Goal: Navigation & Orientation: Understand site structure

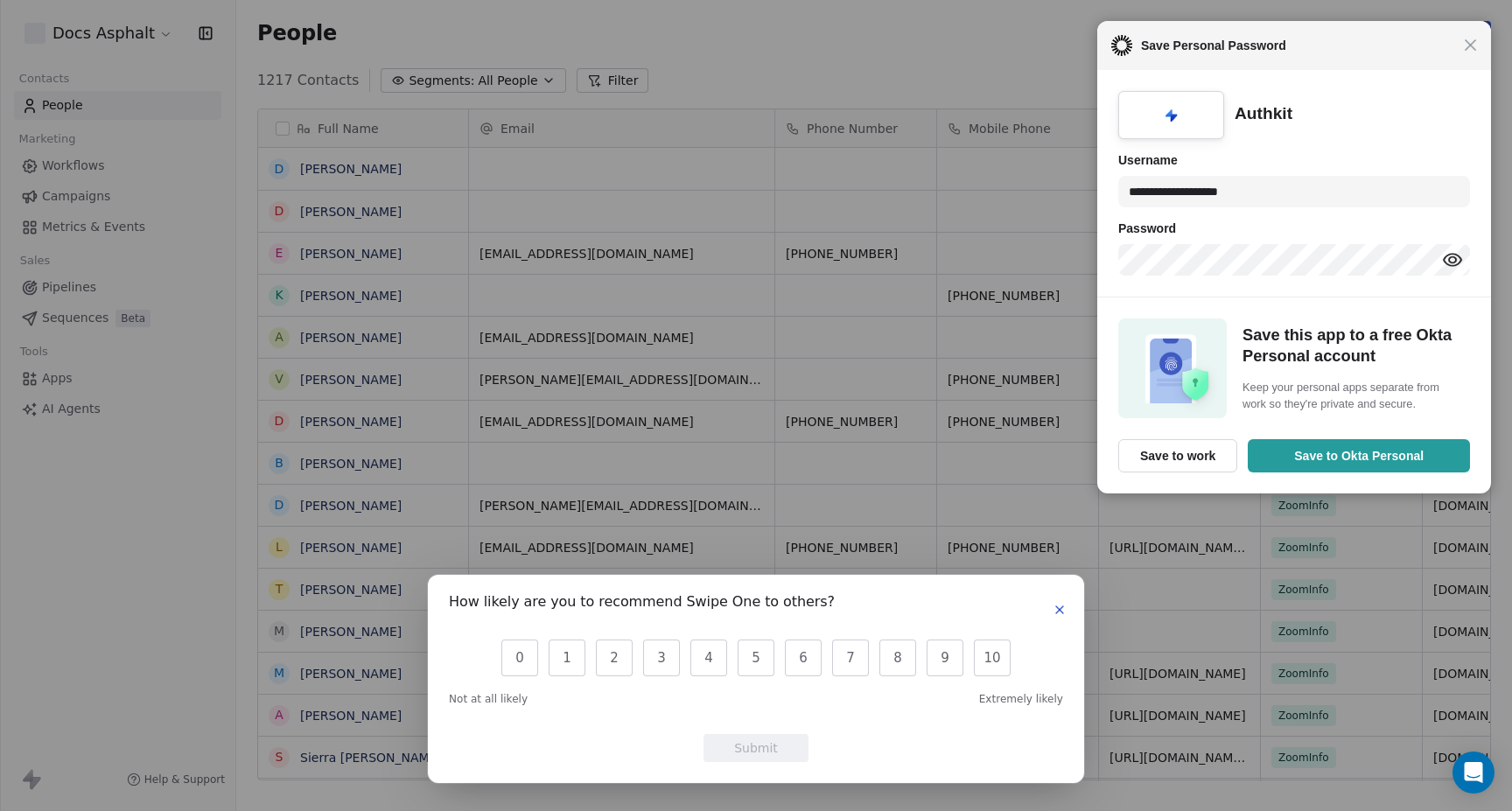
scroll to position [713, 1275]
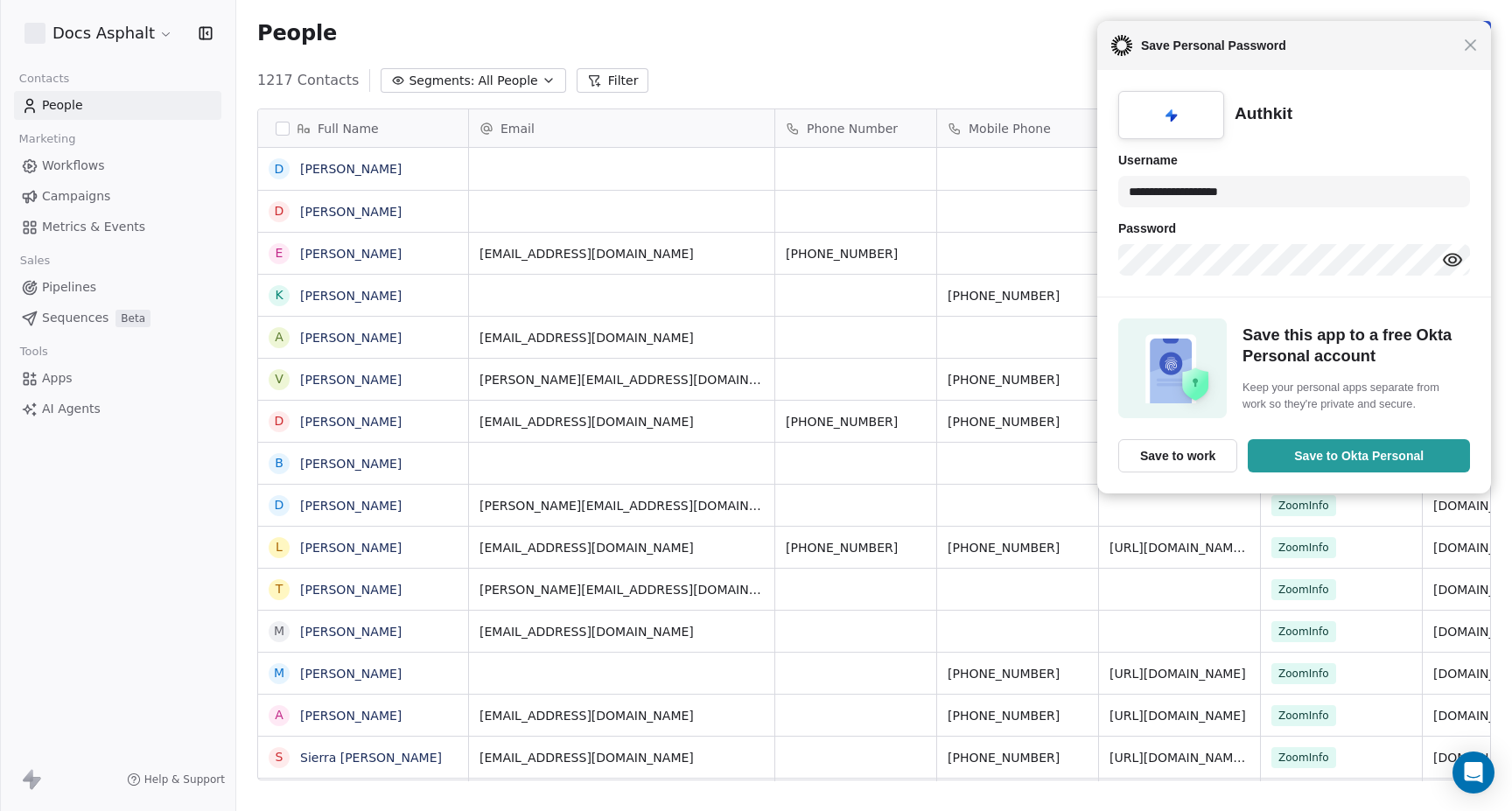
click at [1468, 41] on body "**********" at bounding box center [756, 470] width 1512 height 942
click at [1481, 51] on div "Close Save Personal Password" at bounding box center [1294, 45] width 394 height 49
click at [1476, 49] on span "Close" at bounding box center [1470, 45] width 13 height 13
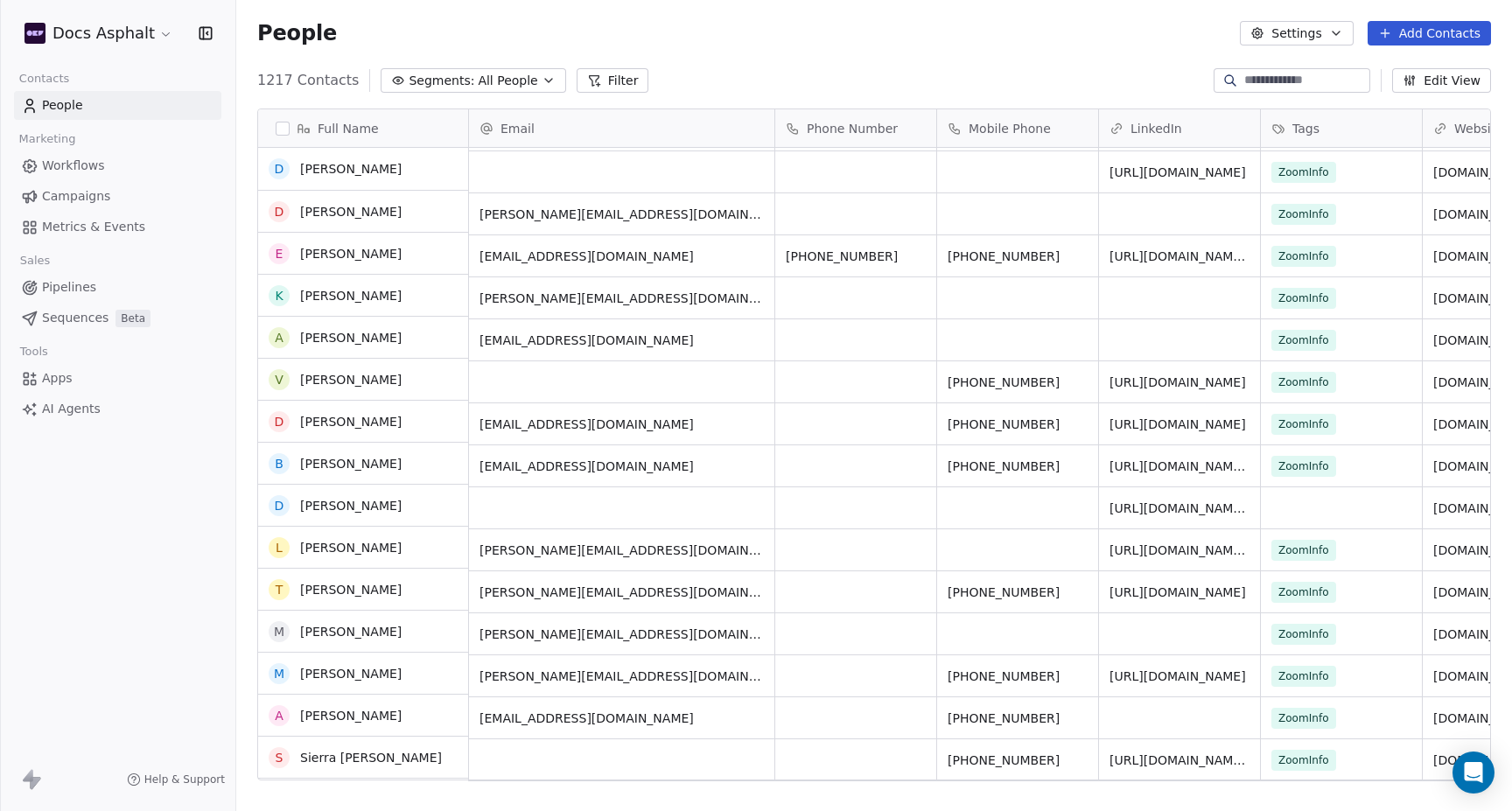
scroll to position [503, 0]
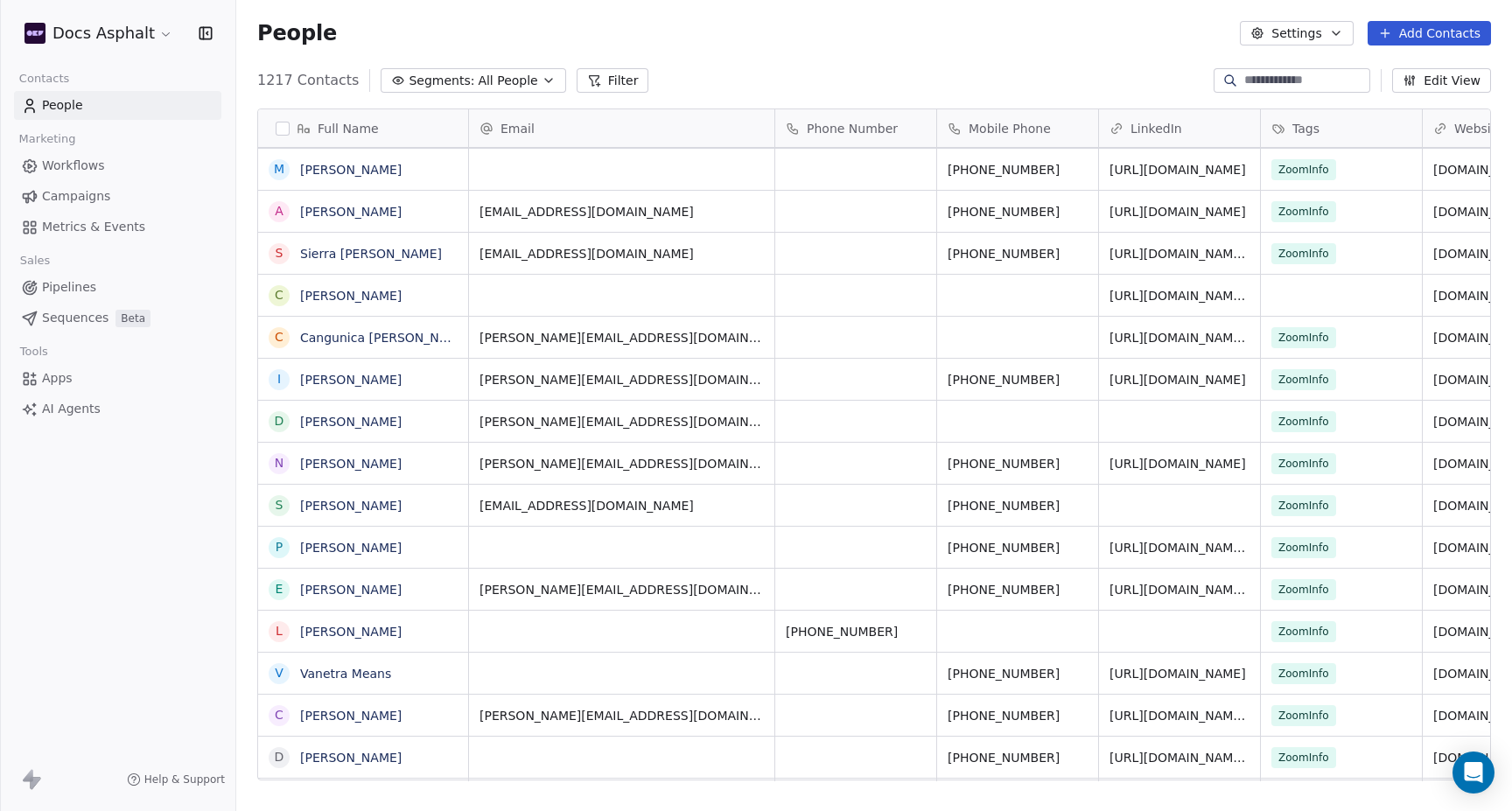
click at [147, 776] on div "Help & Support" at bounding box center [175, 779] width 98 height 14
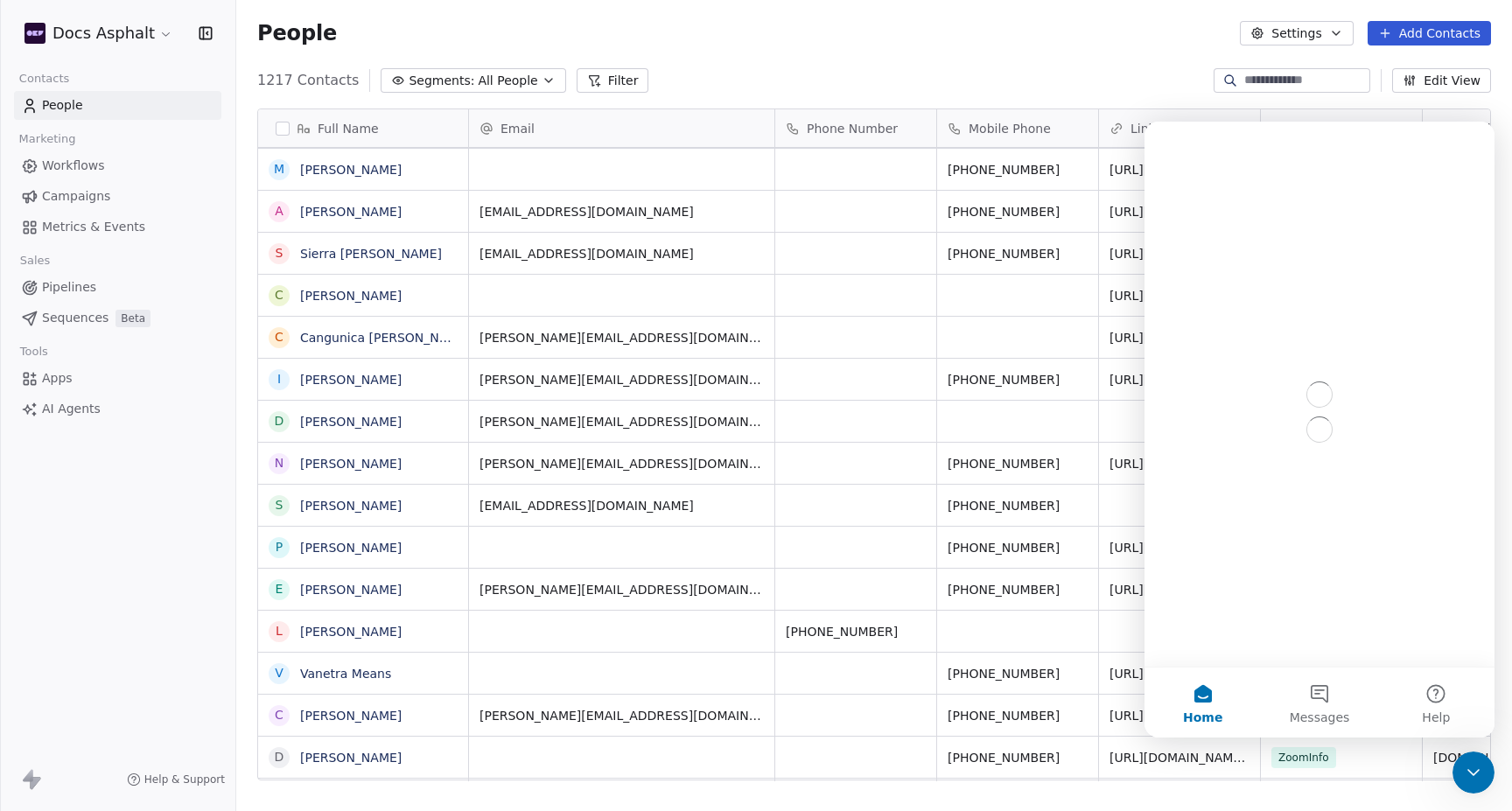
scroll to position [0, 0]
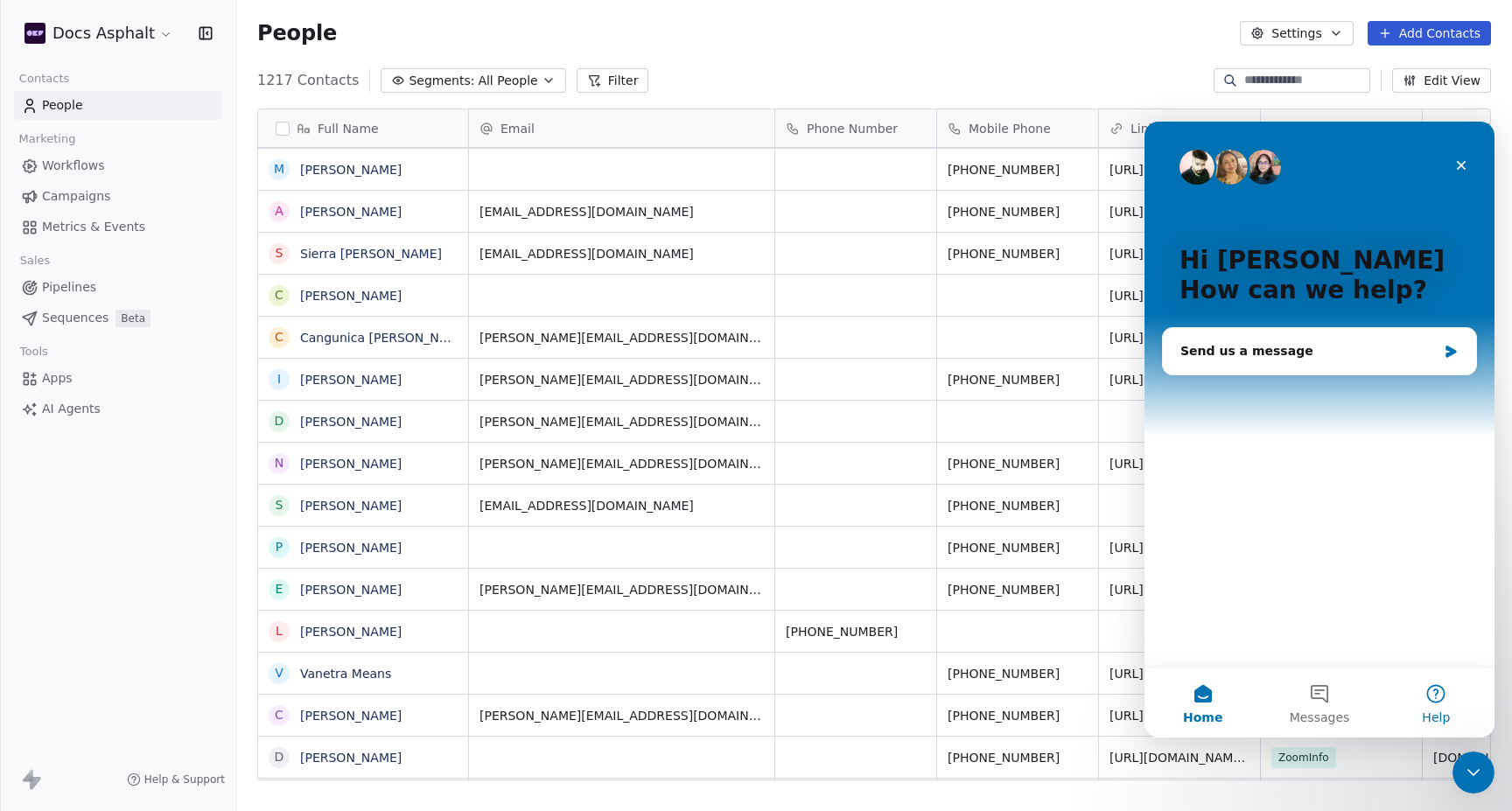
click at [1444, 702] on button "Help" at bounding box center [1435, 702] width 116 height 70
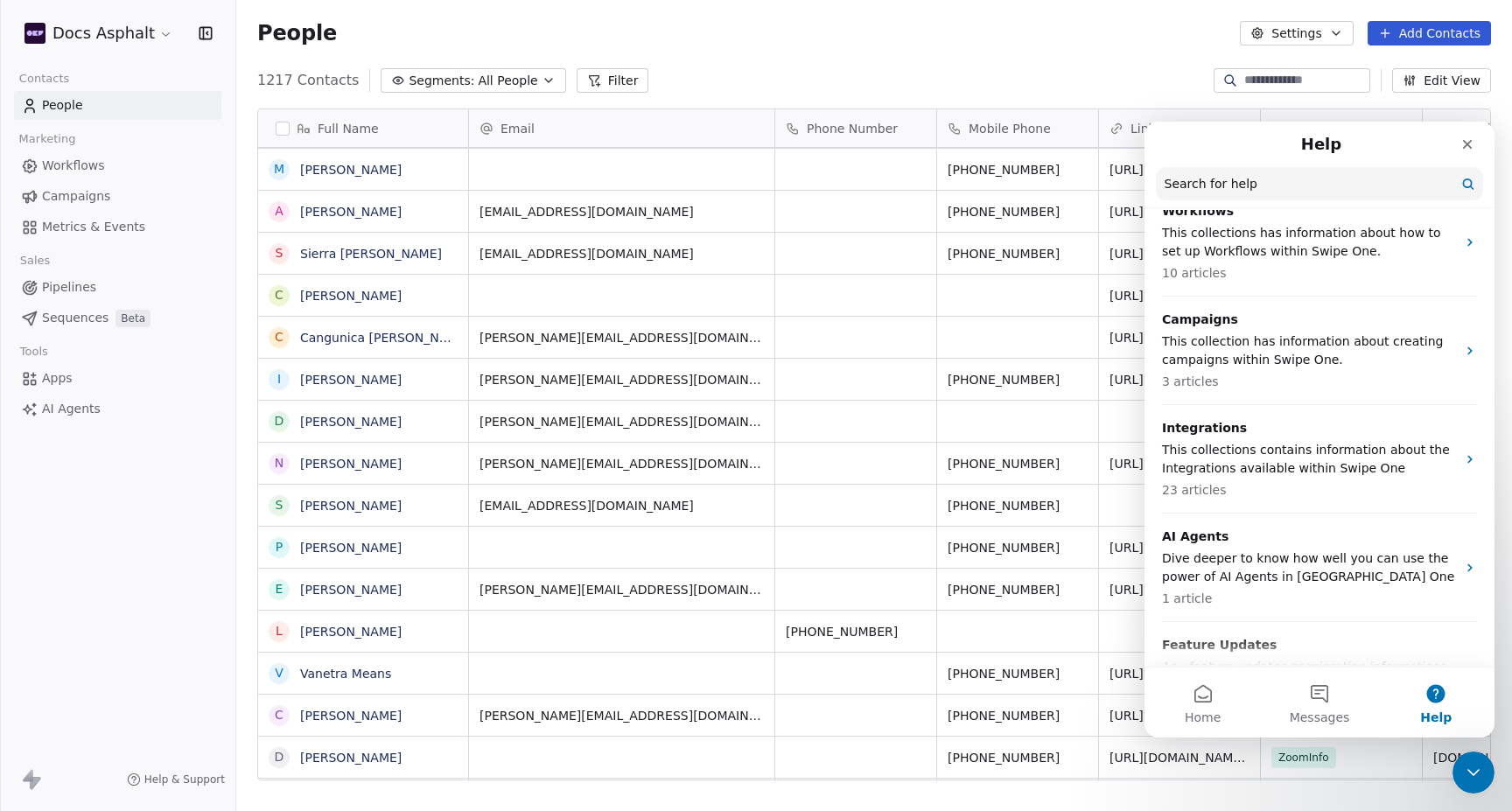
scroll to position [550, 0]
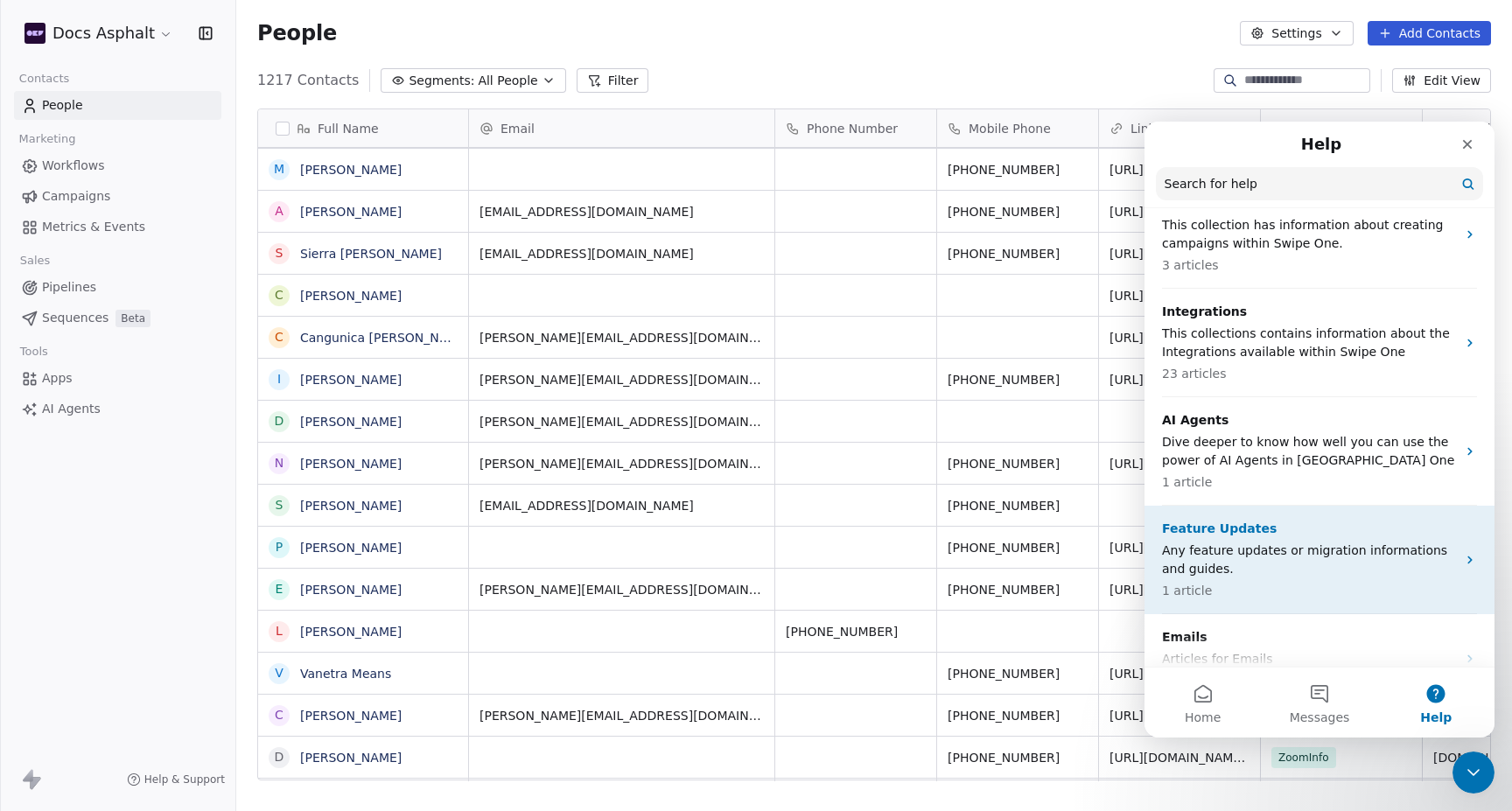
click at [1282, 581] on p "1 article" at bounding box center [1308, 590] width 294 height 18
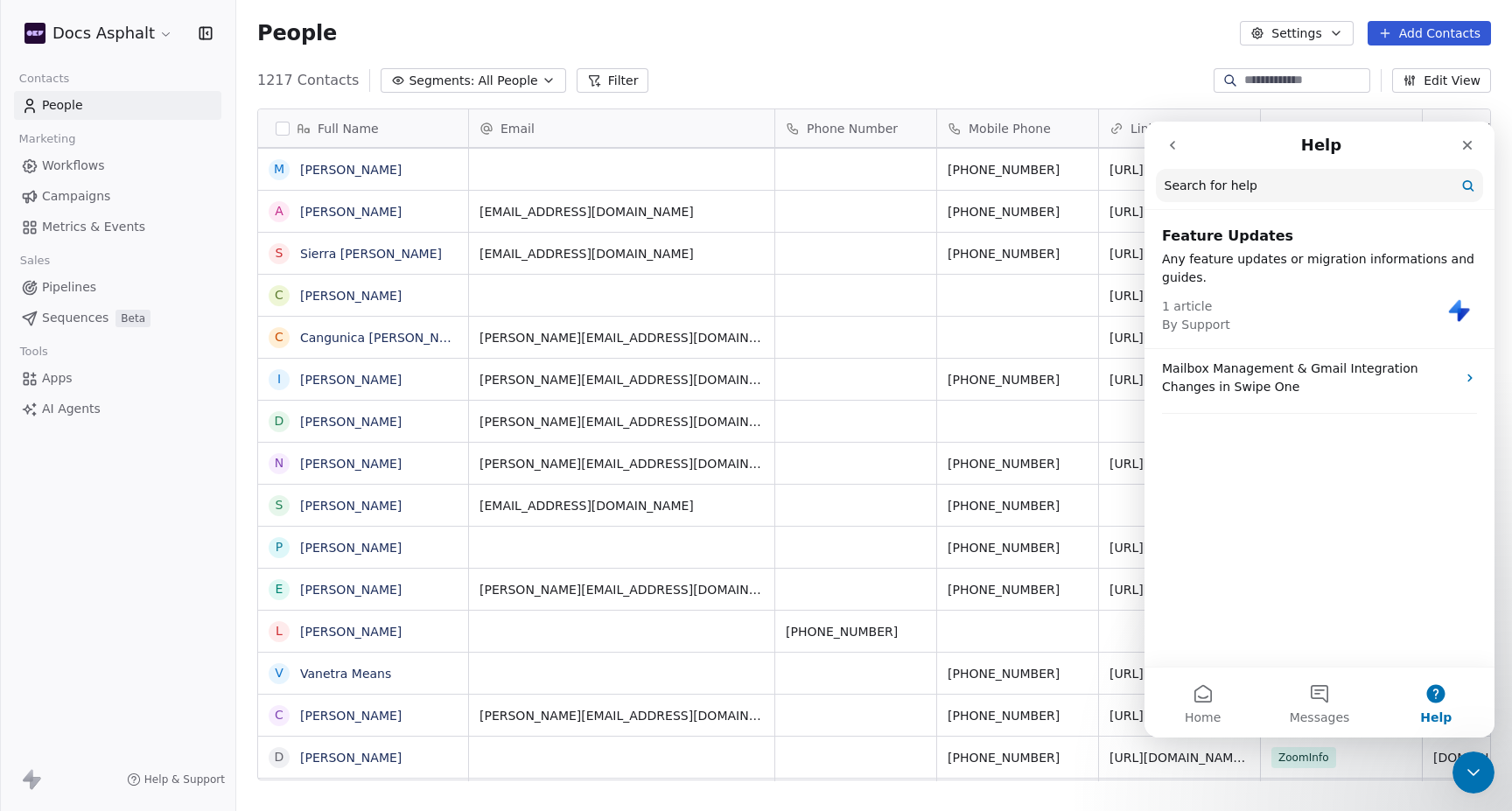
click at [1190, 318] on span "By Support" at bounding box center [1196, 324] width 68 height 14
click at [1446, 305] on div "1 article By Support" at bounding box center [1319, 310] width 315 height 47
click at [1305, 722] on span "Messages" at bounding box center [1320, 716] width 61 height 12
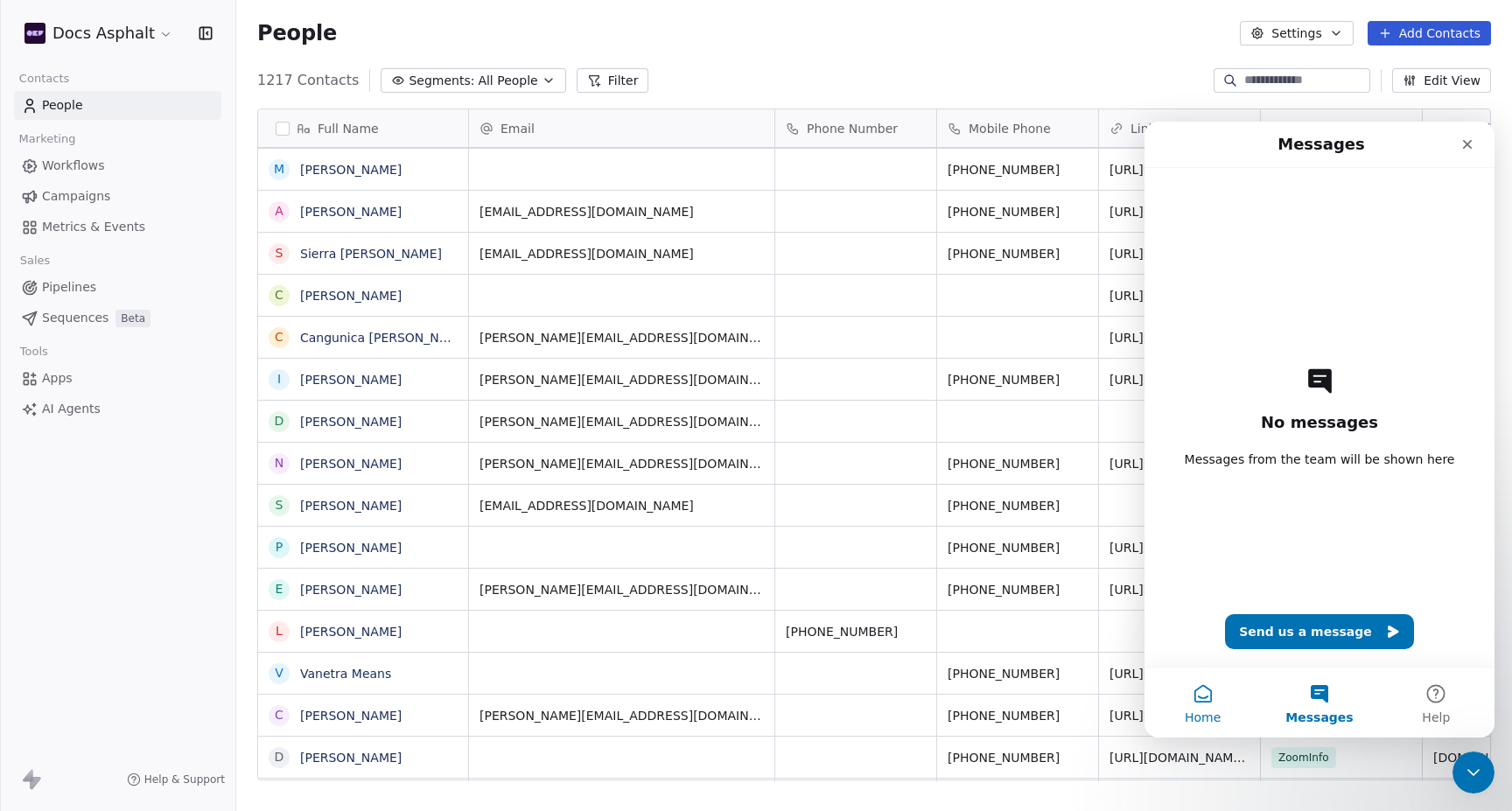
click at [1211, 711] on span "Home" at bounding box center [1202, 716] width 36 height 12
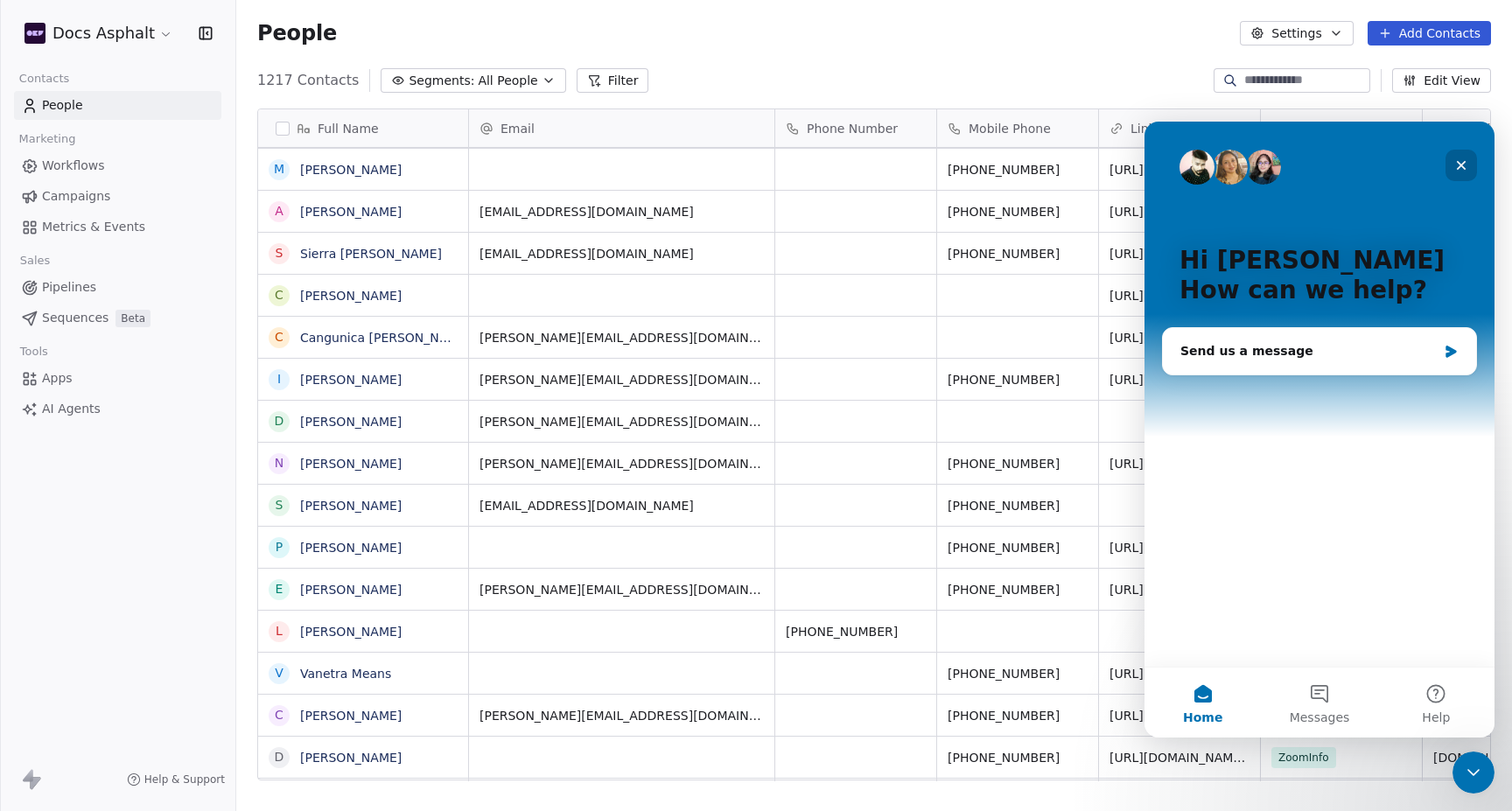
click at [1461, 169] on icon "Close" at bounding box center [1461, 165] width 14 height 14
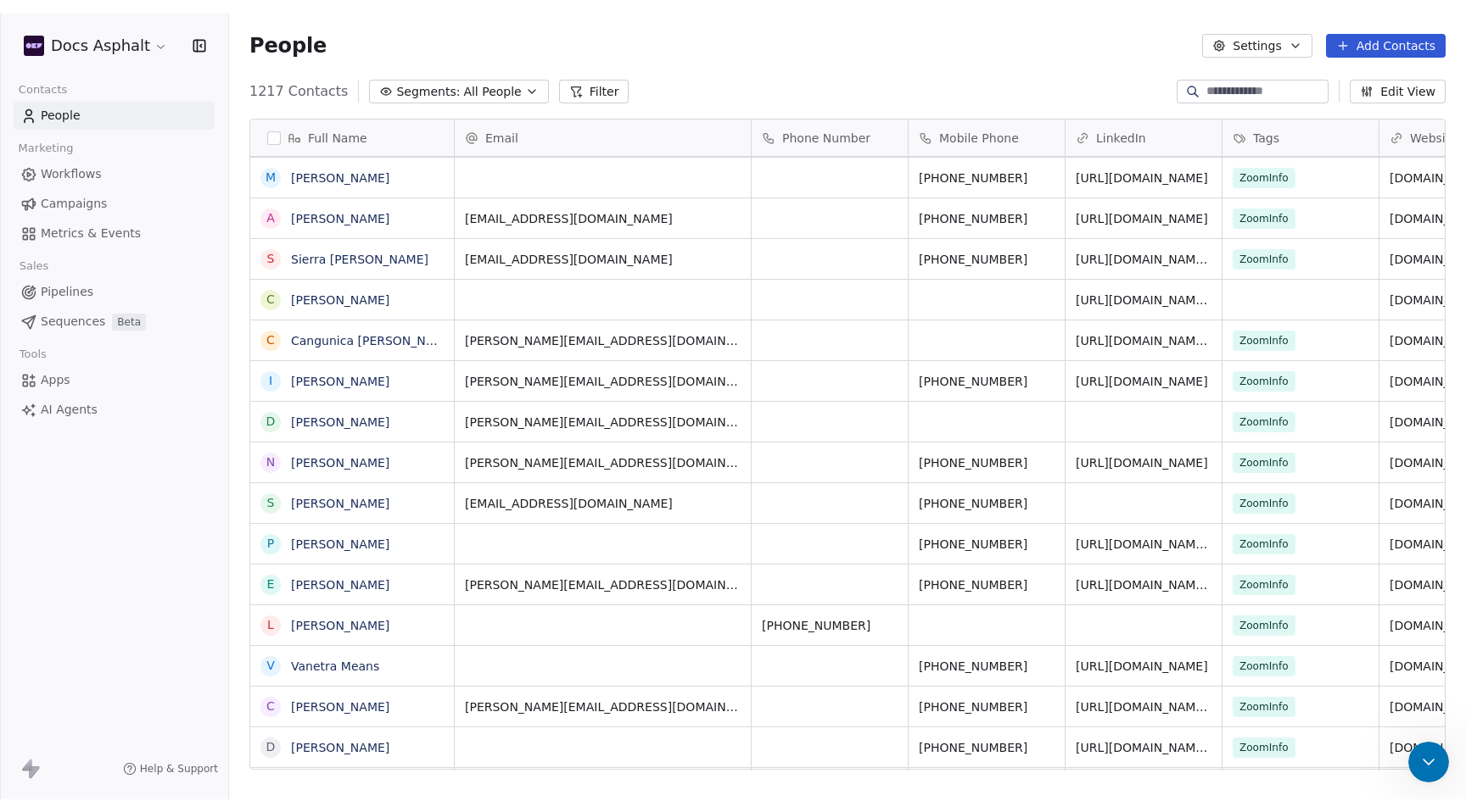
scroll to position [0, 0]
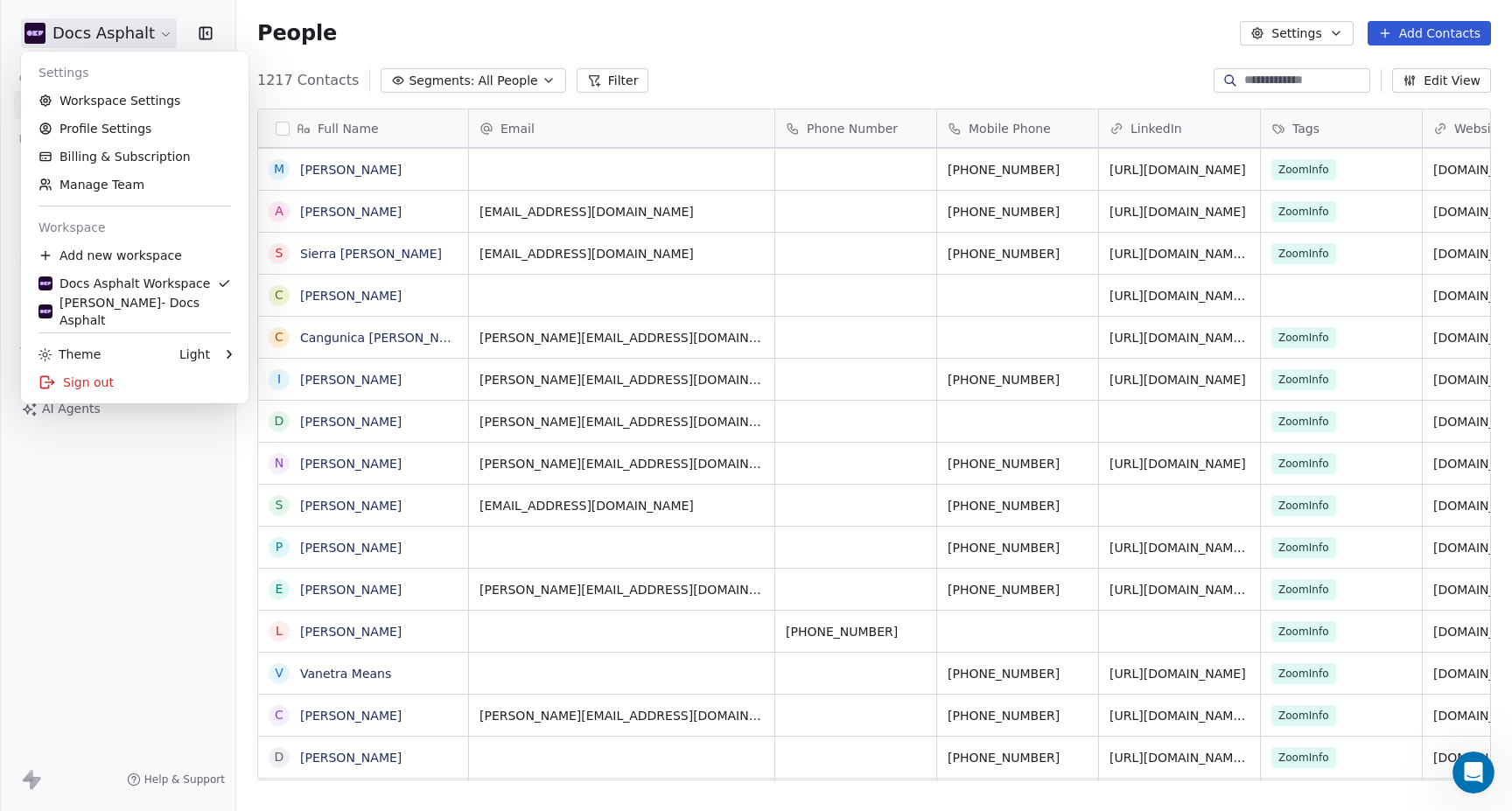
click at [49, 46] on html "Docs Asphalt Contacts People Marketing Workflows Campaigns Metrics & Events Sal…" at bounding box center [756, 470] width 1512 height 942
click at [179, 506] on html "Docs Asphalt Contacts People Marketing Workflows Campaigns Metrics & Events Sal…" at bounding box center [756, 470] width 1512 height 942
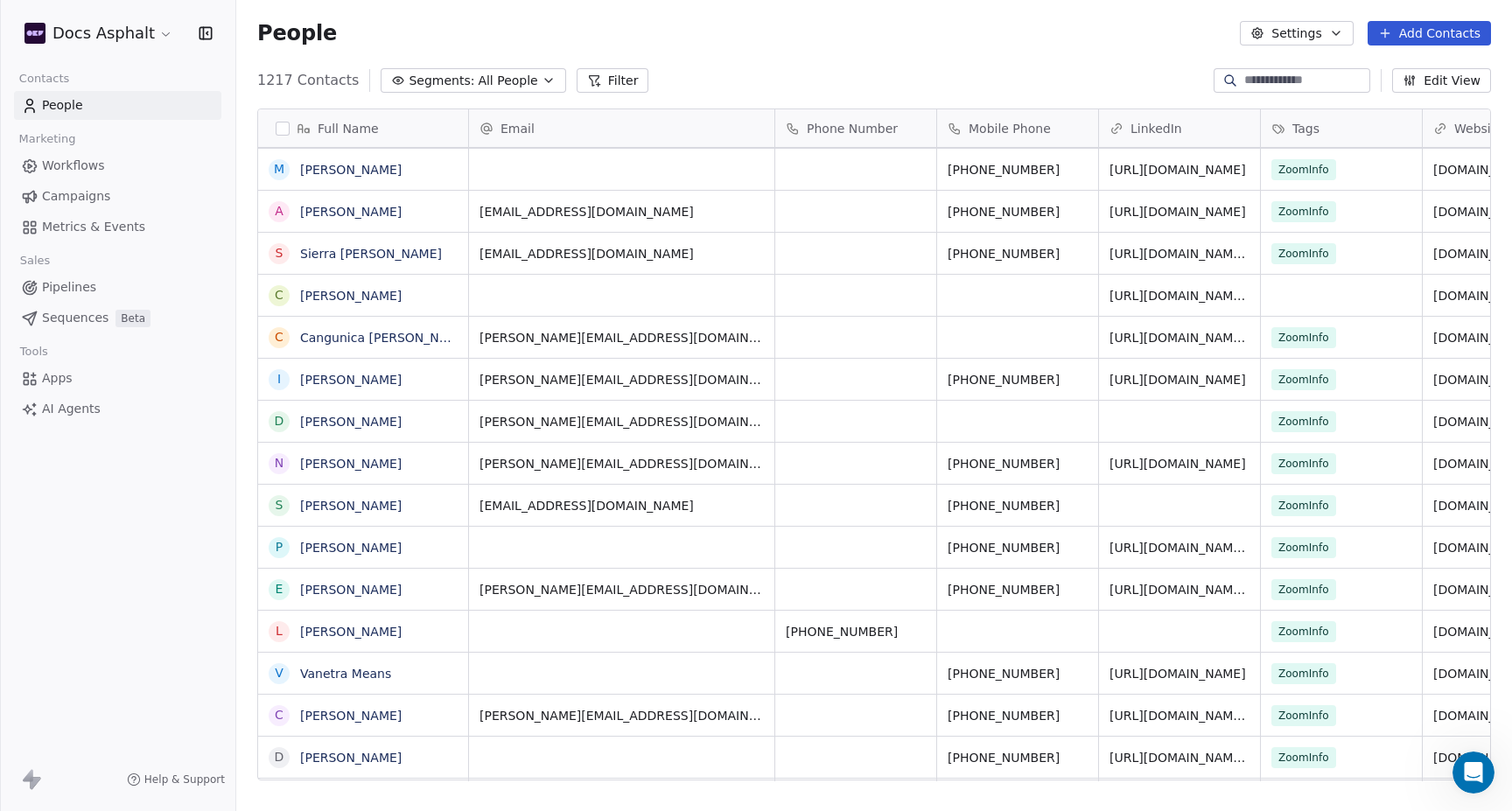
click at [84, 163] on span "Workflows" at bounding box center [73, 165] width 63 height 18
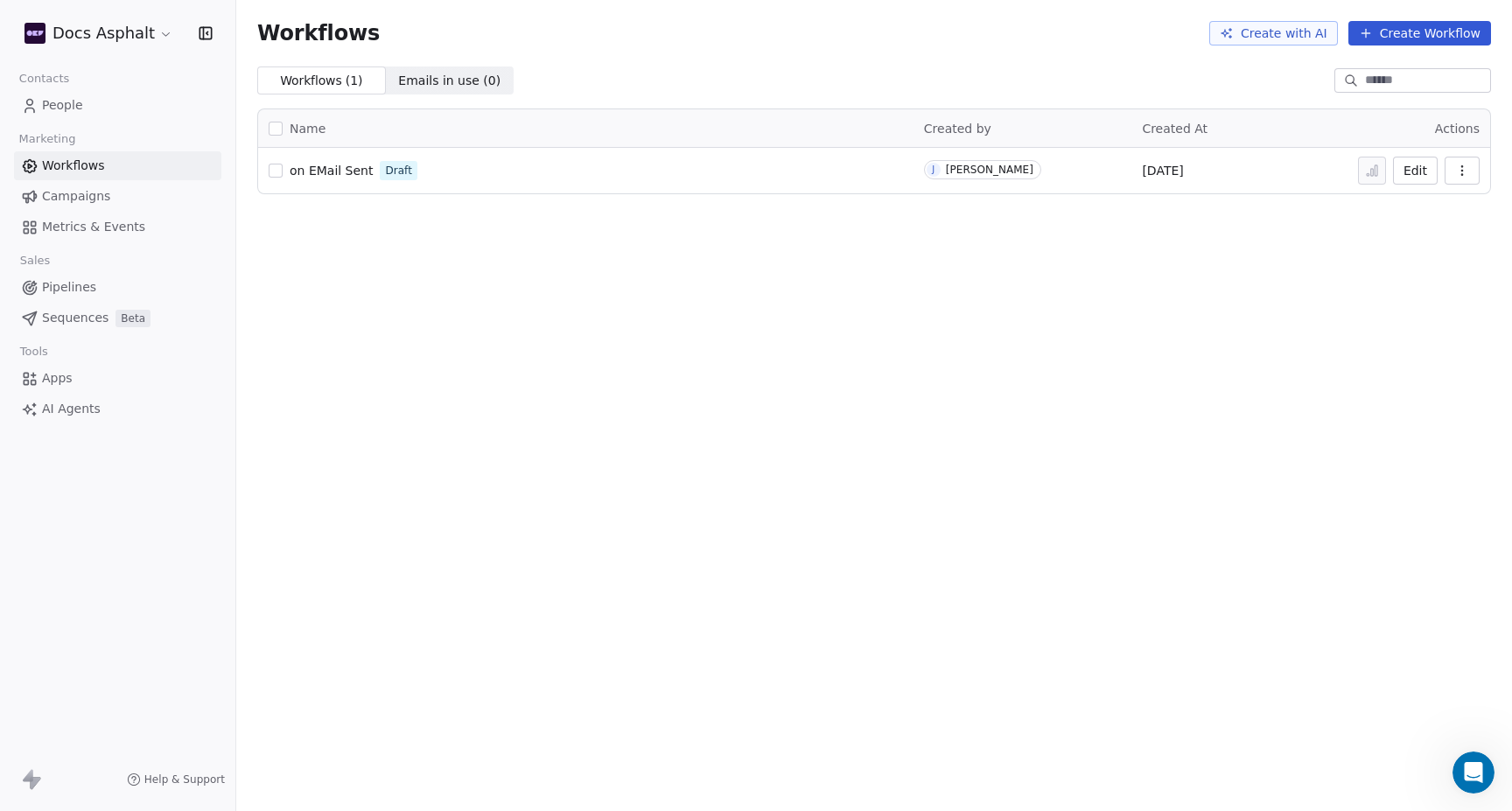
click at [98, 198] on span "Campaigns" at bounding box center [76, 196] width 68 height 18
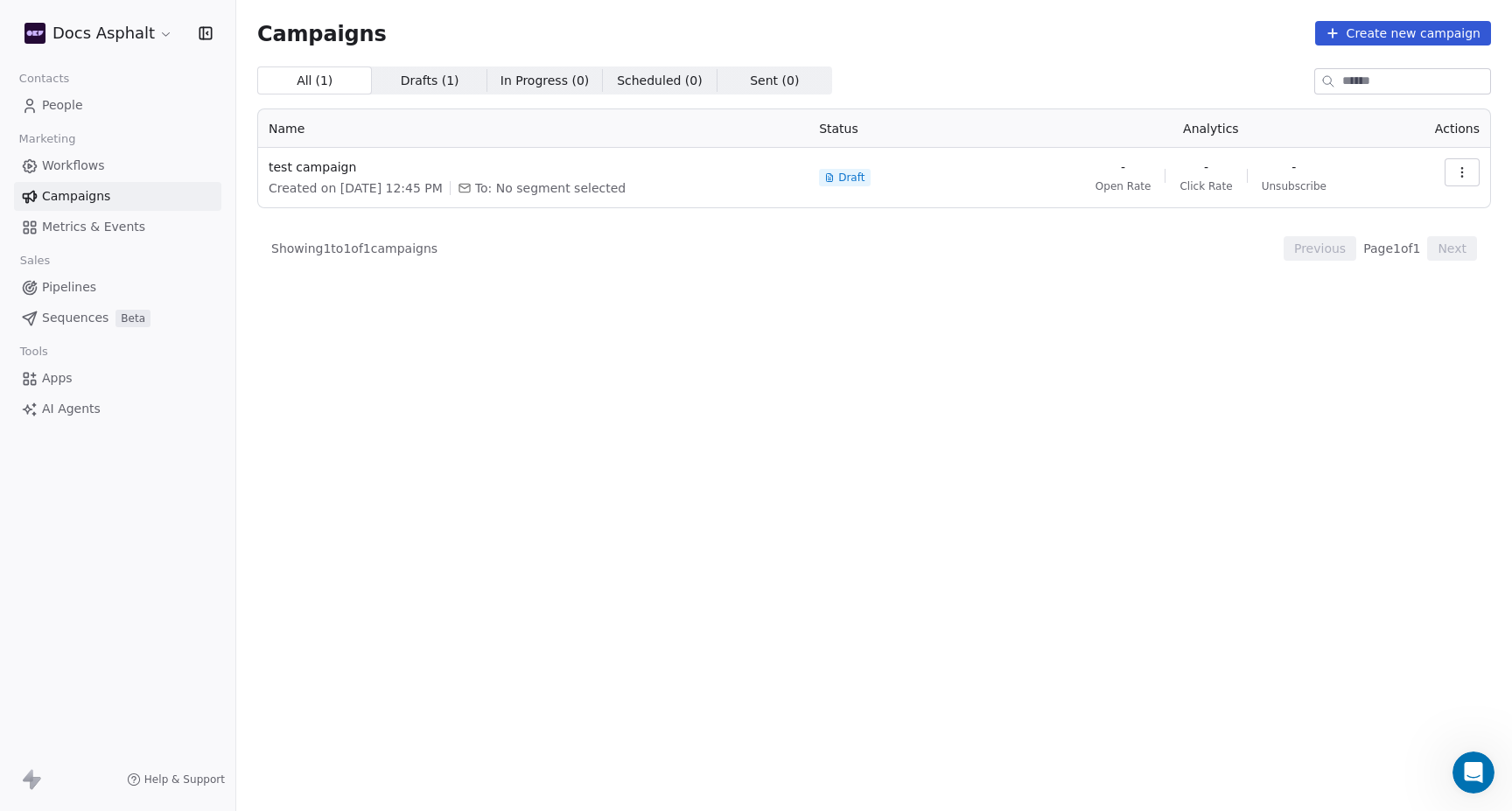
click at [93, 239] on link "Metrics & Events" at bounding box center [117, 227] width 207 height 28
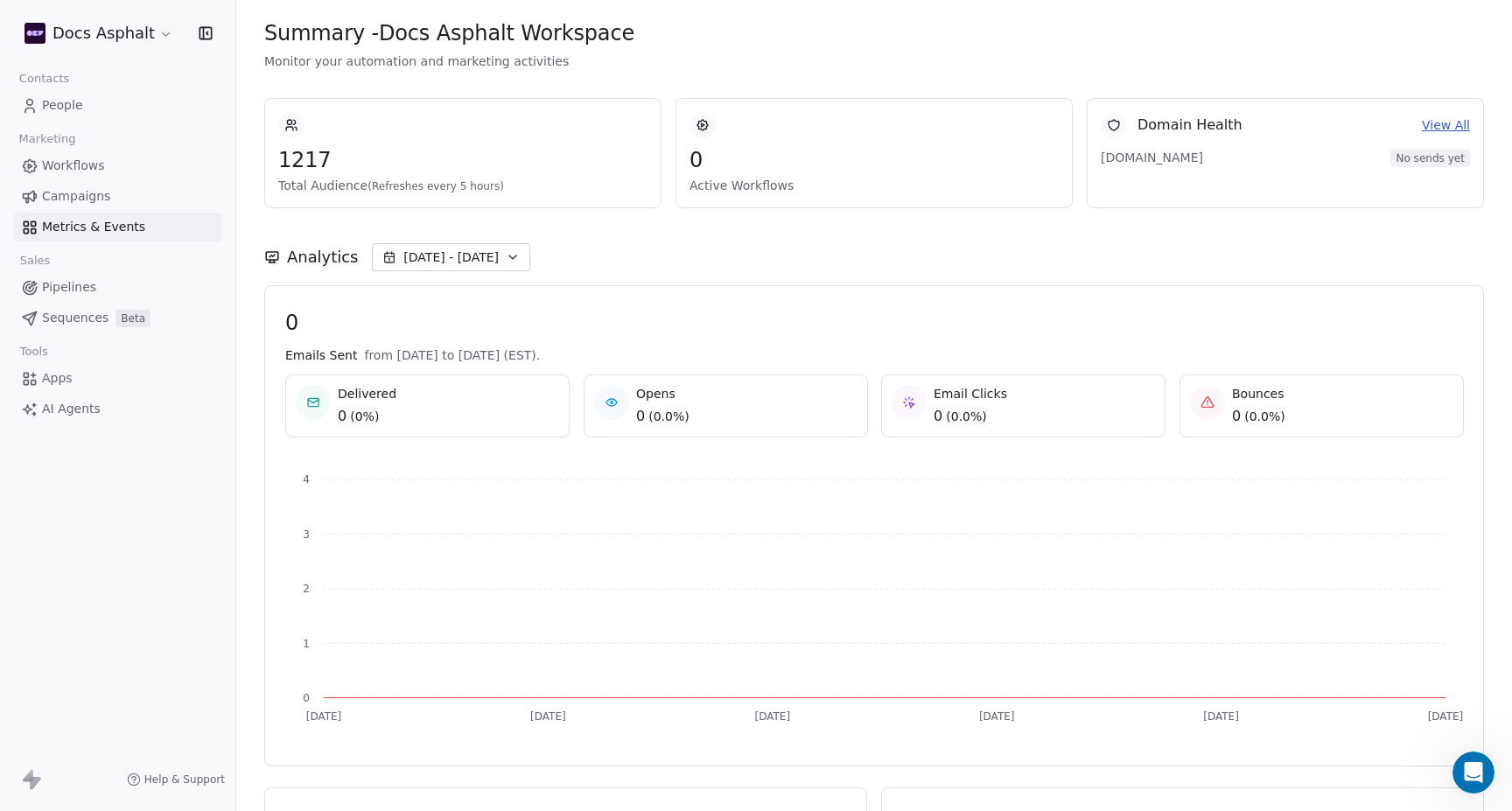
click at [92, 318] on span "Sequences" at bounding box center [75, 317] width 66 height 18
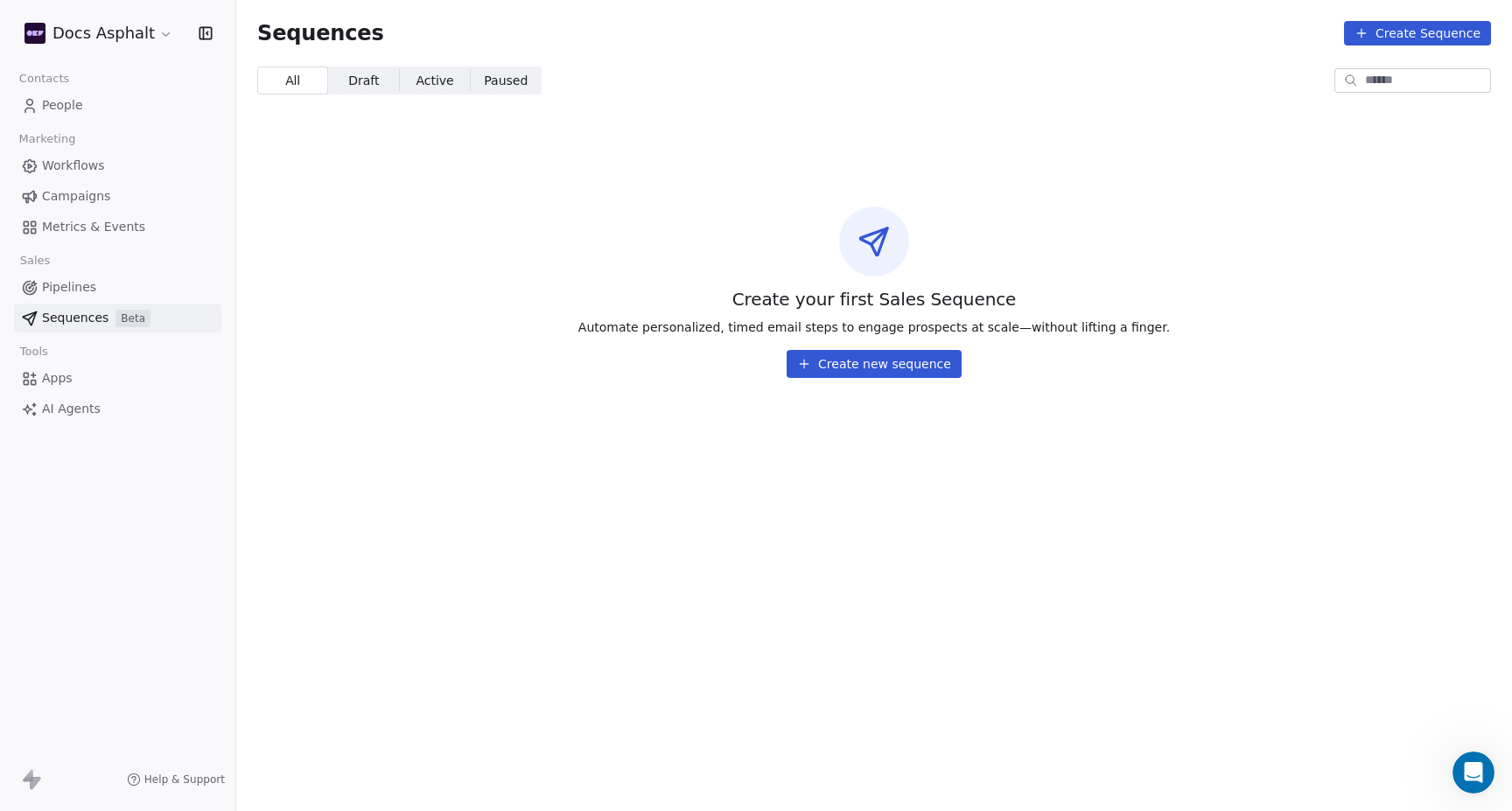
click at [77, 273] on link "Pipelines" at bounding box center [117, 287] width 207 height 28
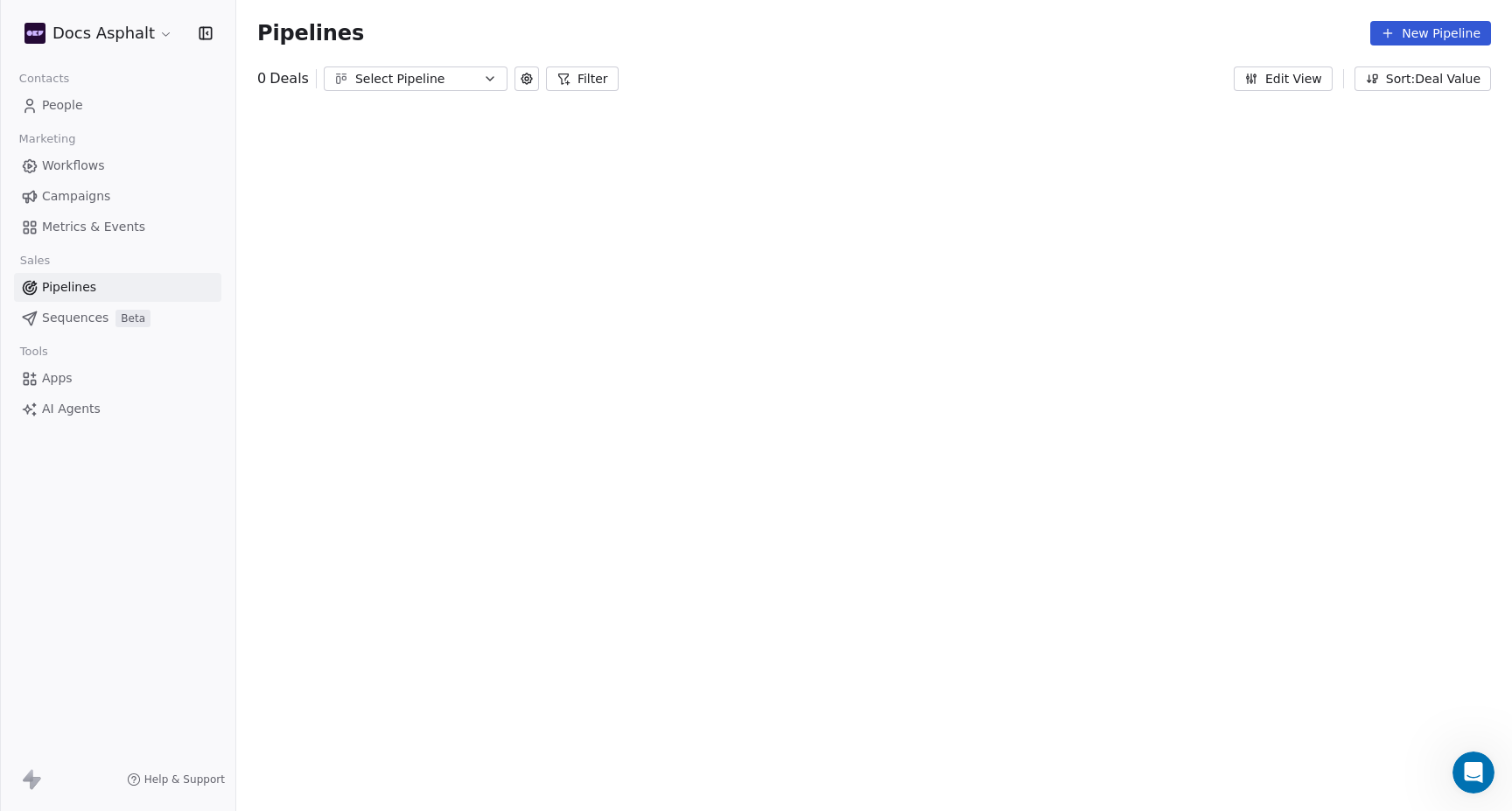
click at [40, 369] on link "Apps" at bounding box center [117, 378] width 207 height 28
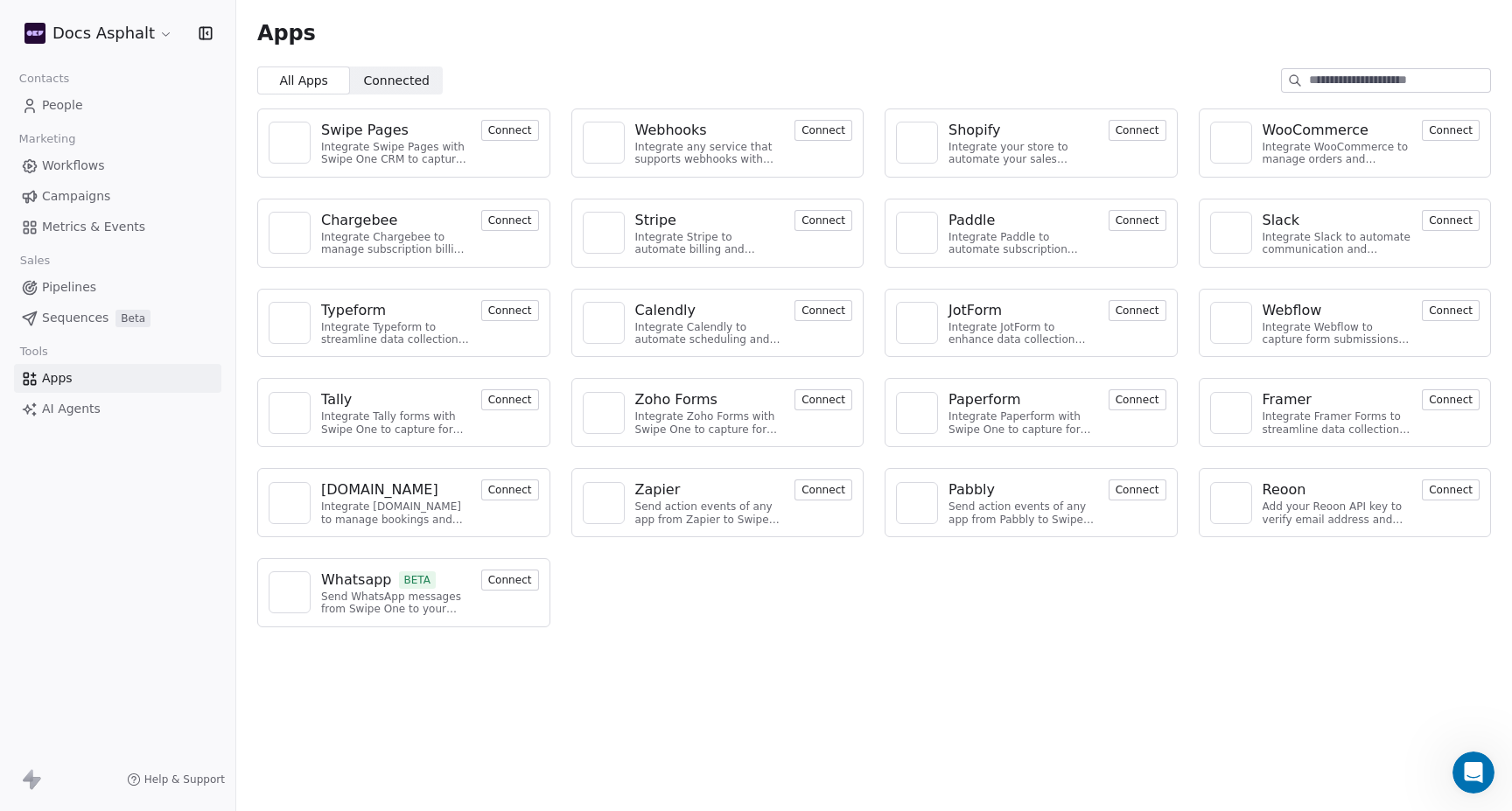
click at [667, 148] on div "Integrate any service that supports webhooks with Swipe One to capture and auto…" at bounding box center [710, 153] width 150 height 26
click at [659, 126] on div "Webhooks" at bounding box center [671, 131] width 72 height 21
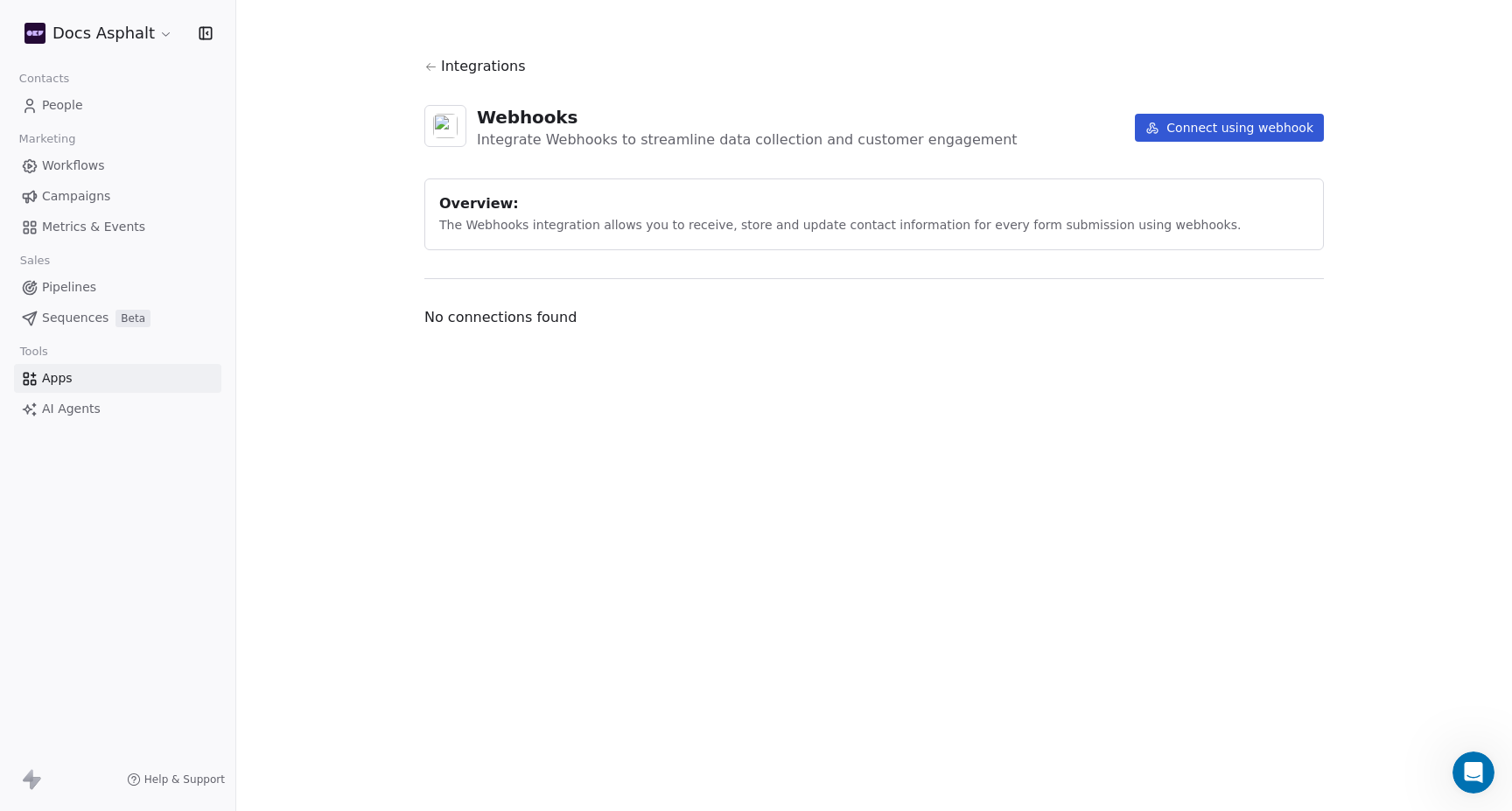
click at [92, 310] on span "Sequences" at bounding box center [75, 317] width 66 height 18
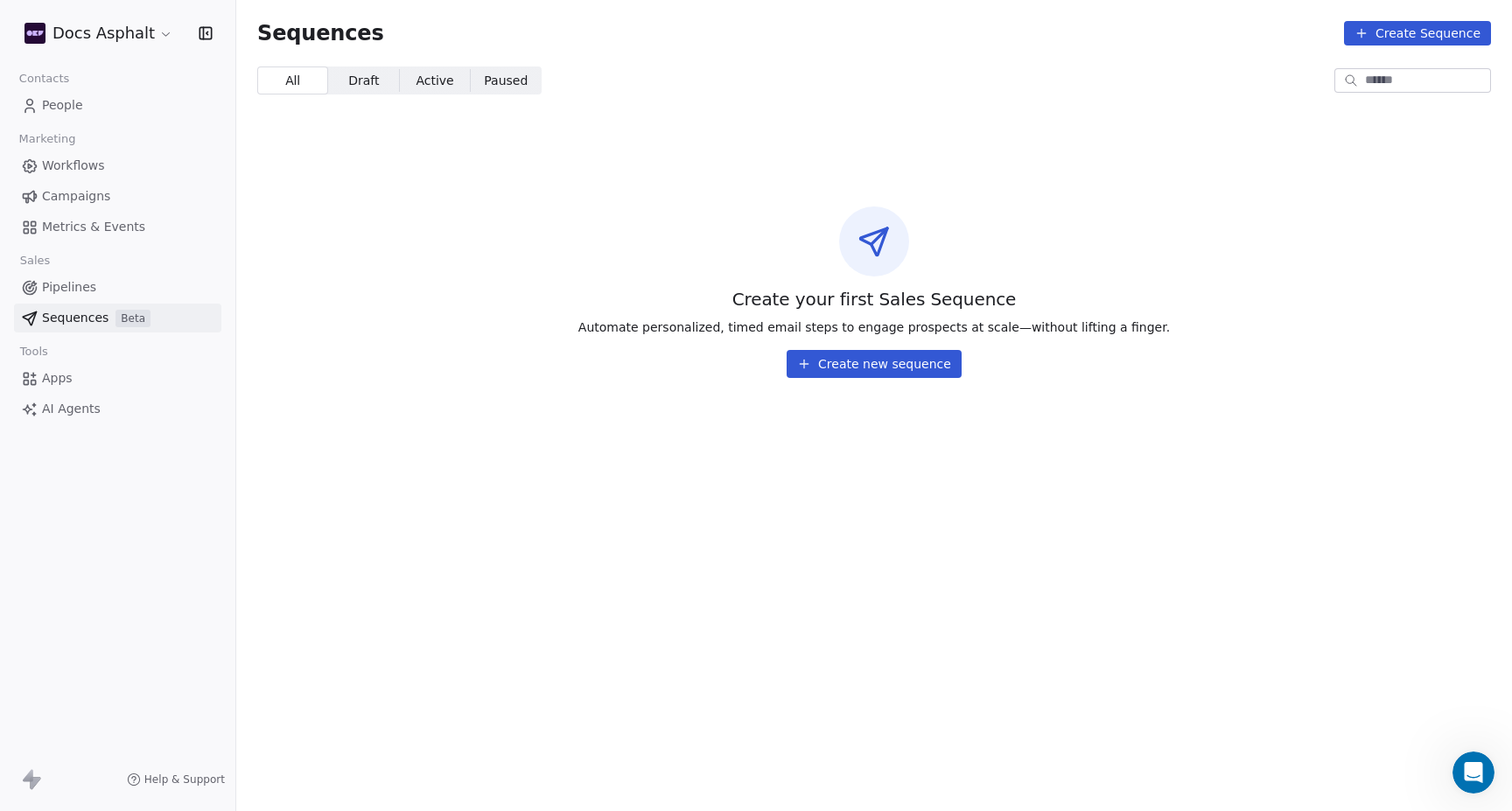
click at [79, 370] on link "Apps" at bounding box center [117, 378] width 207 height 28
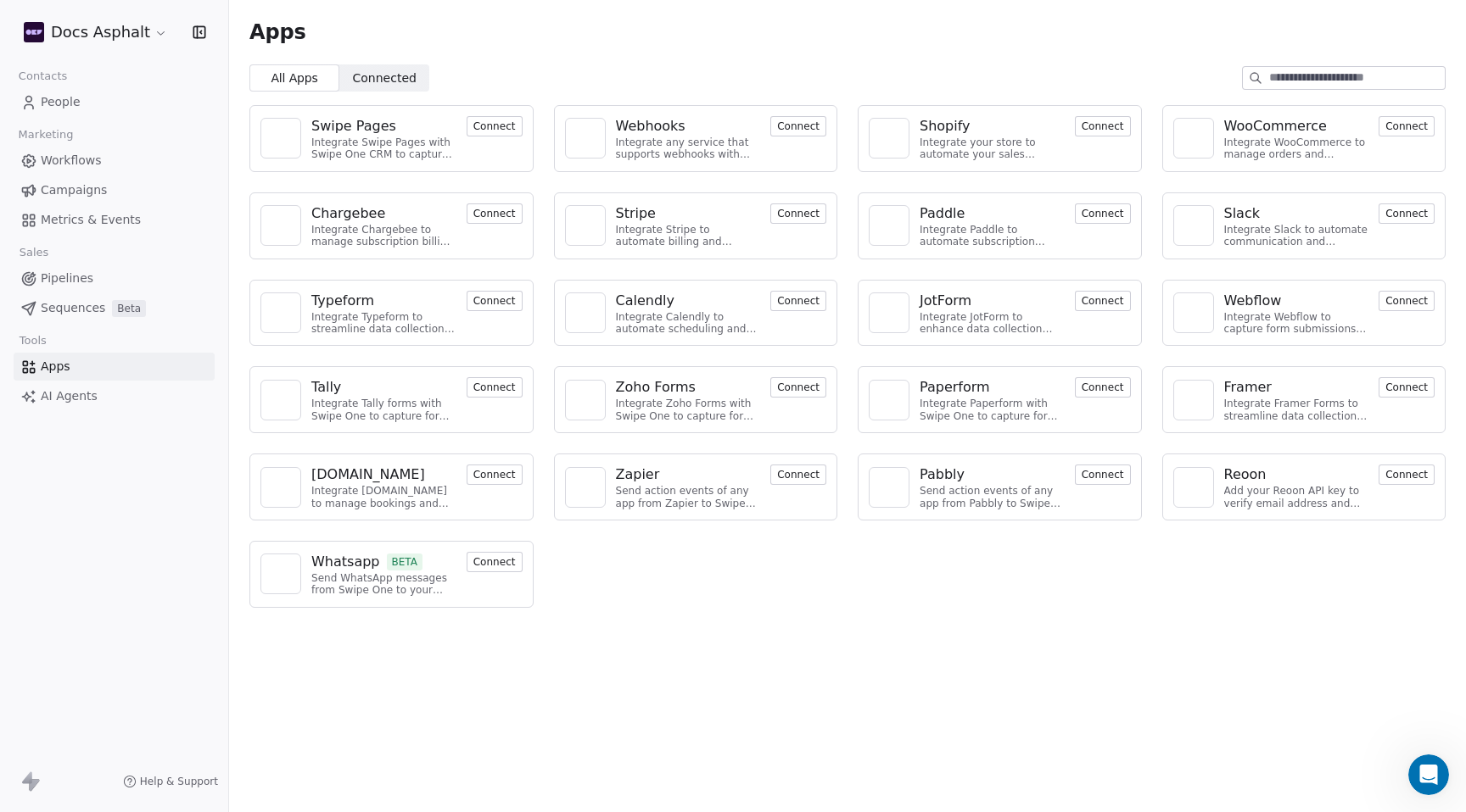
click at [129, 38] on html "Docs Asphalt Contacts People Marketing Workflows Campaigns Metrics & Events Sal…" at bounding box center [733, 470] width 1466 height 940
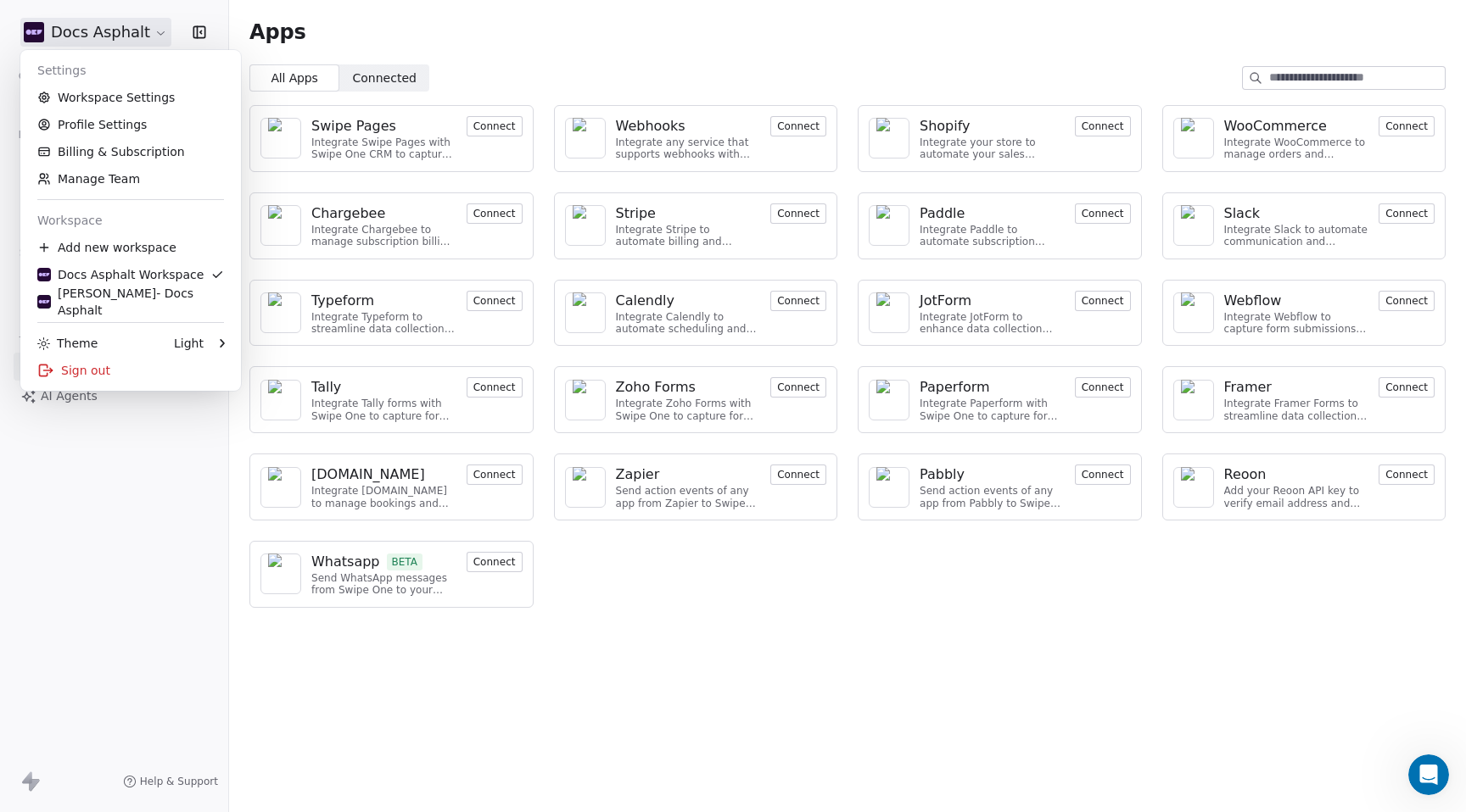
click at [420, 12] on html "Docs Asphalt Contacts People Marketing Workflows Campaigns Metrics & Events Sal…" at bounding box center [733, 470] width 1466 height 940
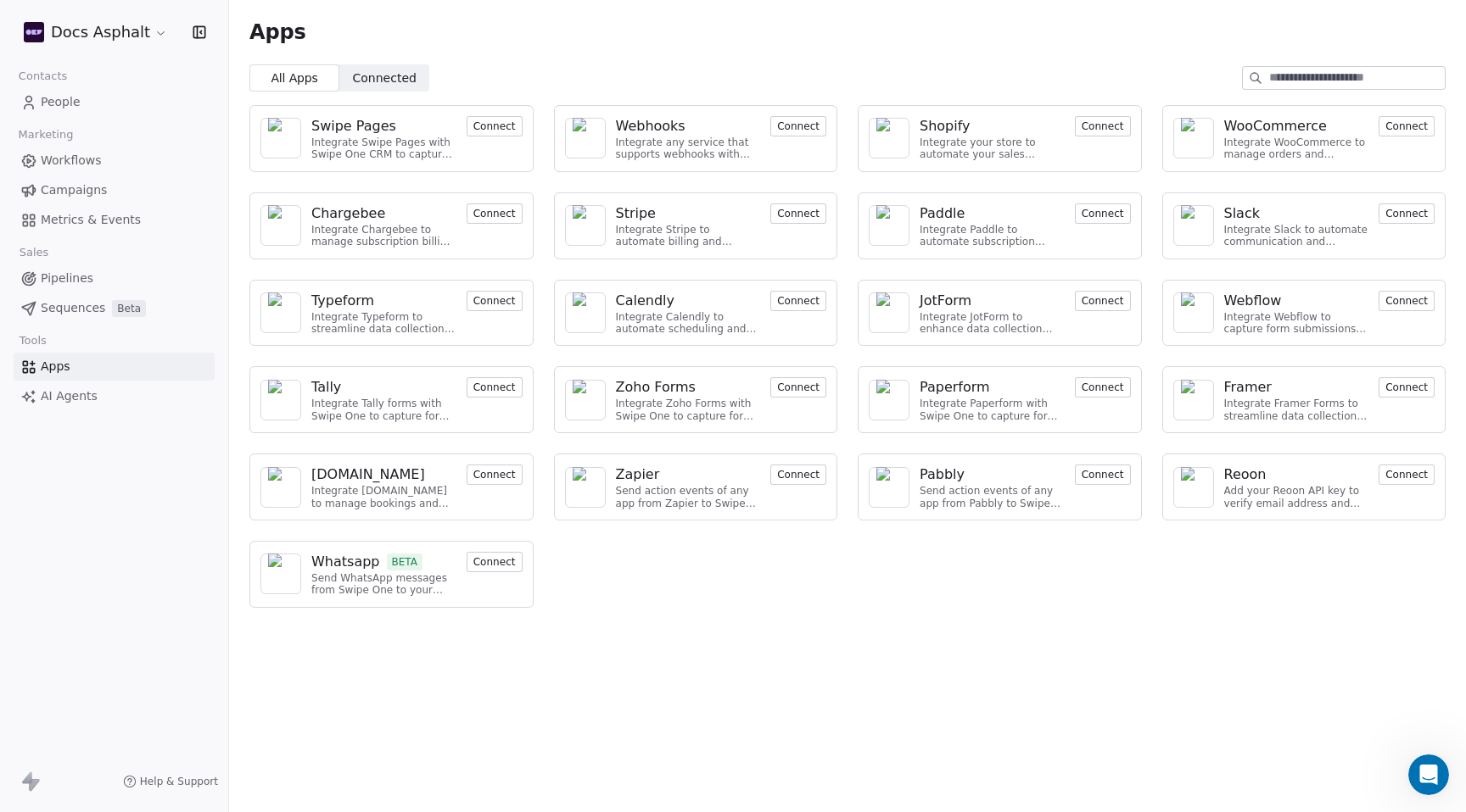
click at [397, 77] on span "Connected" at bounding box center [384, 78] width 63 height 17
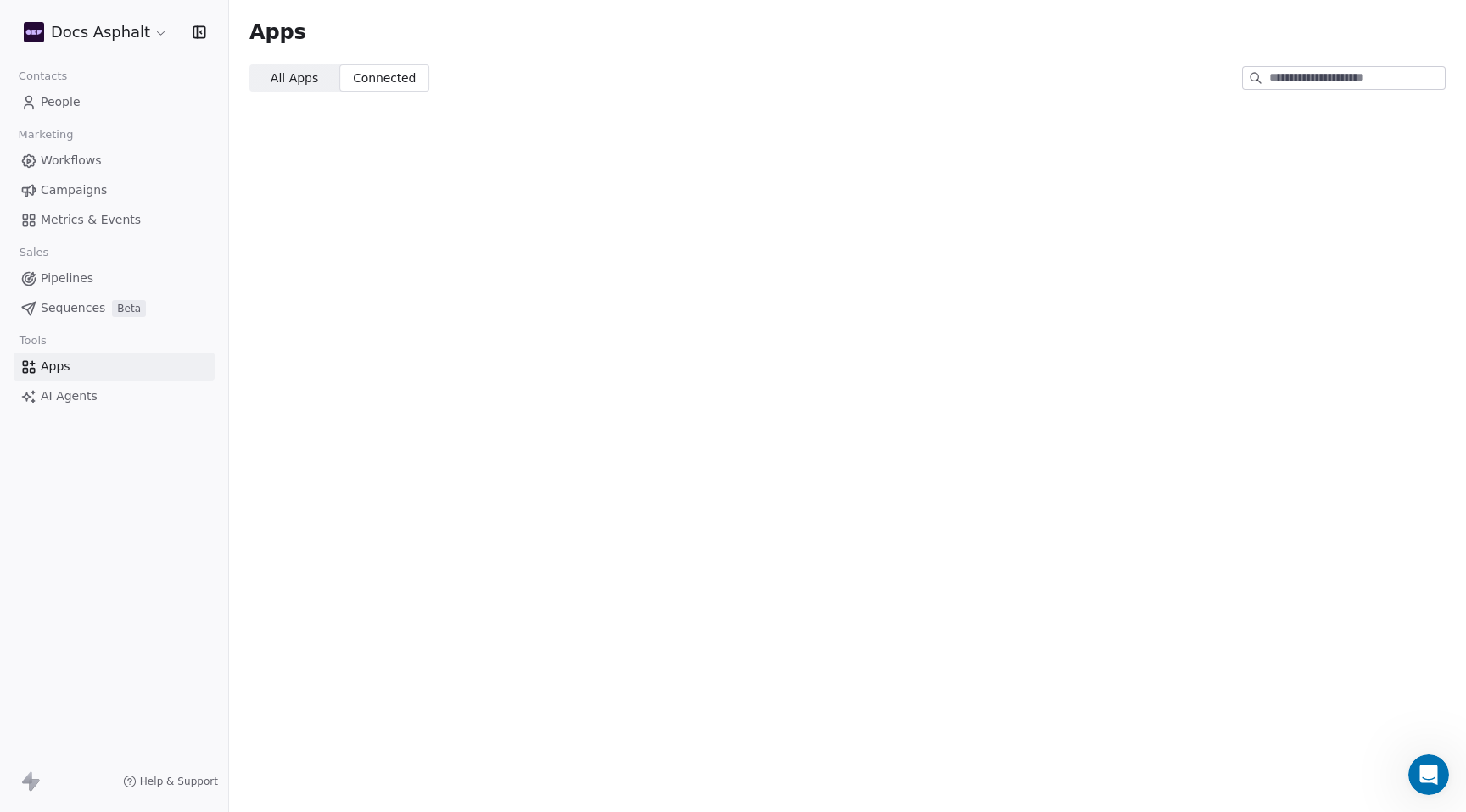
click at [303, 83] on span "All Apps" at bounding box center [295, 78] width 48 height 17
